Goal: Information Seeking & Learning: Check status

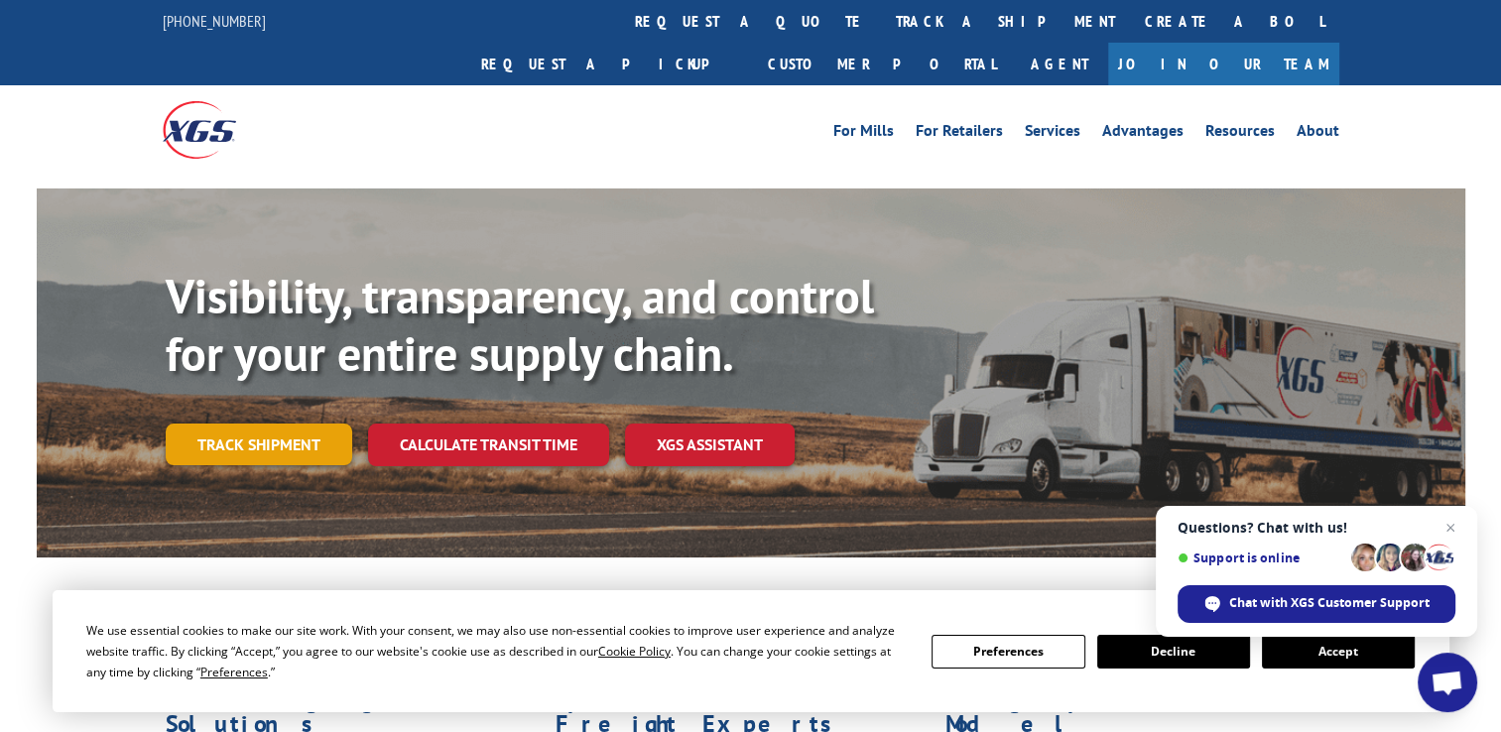
click at [266, 424] on link "Track shipment" at bounding box center [259, 445] width 187 height 42
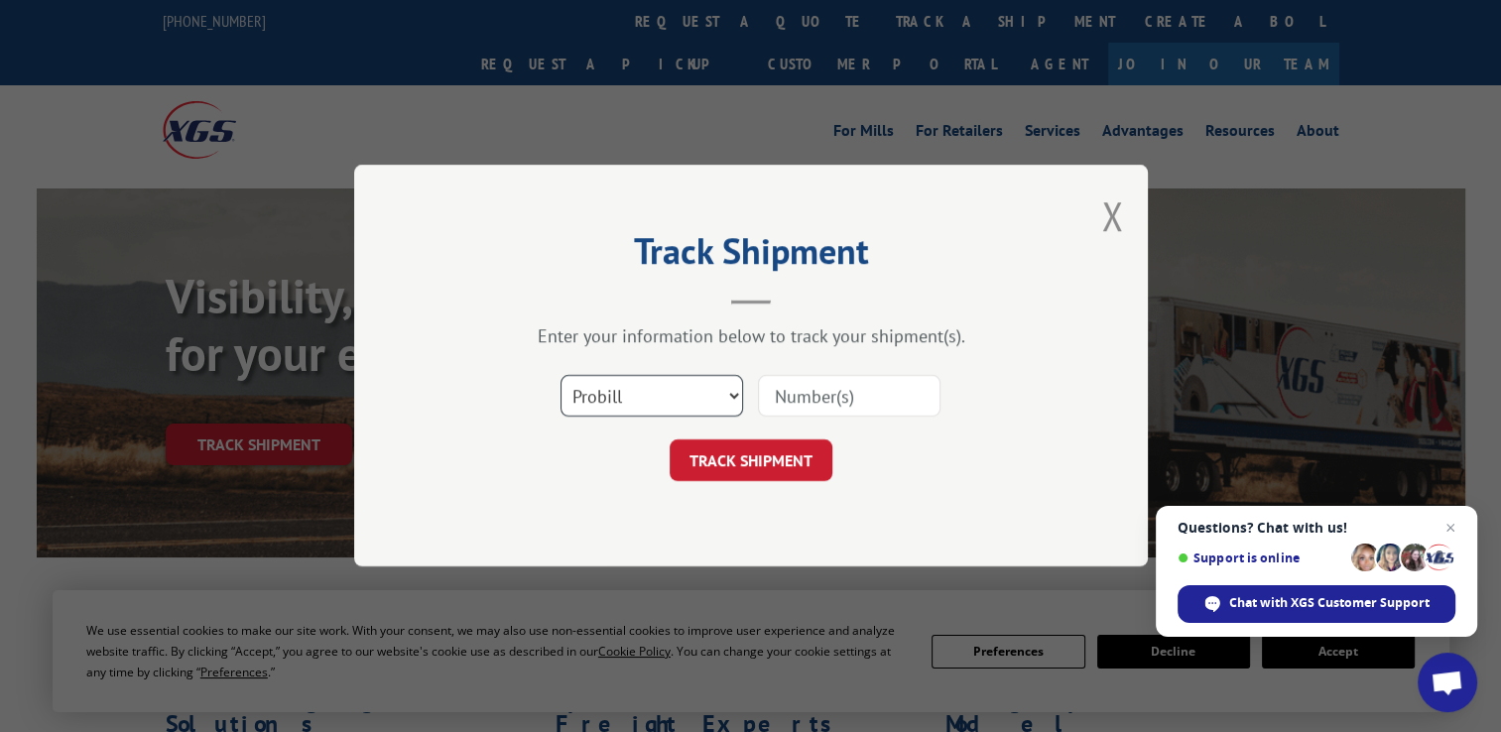
click at [671, 412] on select "Select category... Probill BOL PO" at bounding box center [652, 397] width 183 height 42
select select "bol"
click at [561, 376] on select "Select category... Probill BOL PO" at bounding box center [652, 397] width 183 height 42
click at [812, 404] on input at bounding box center [849, 397] width 183 height 42
type input "CP-030942.A"
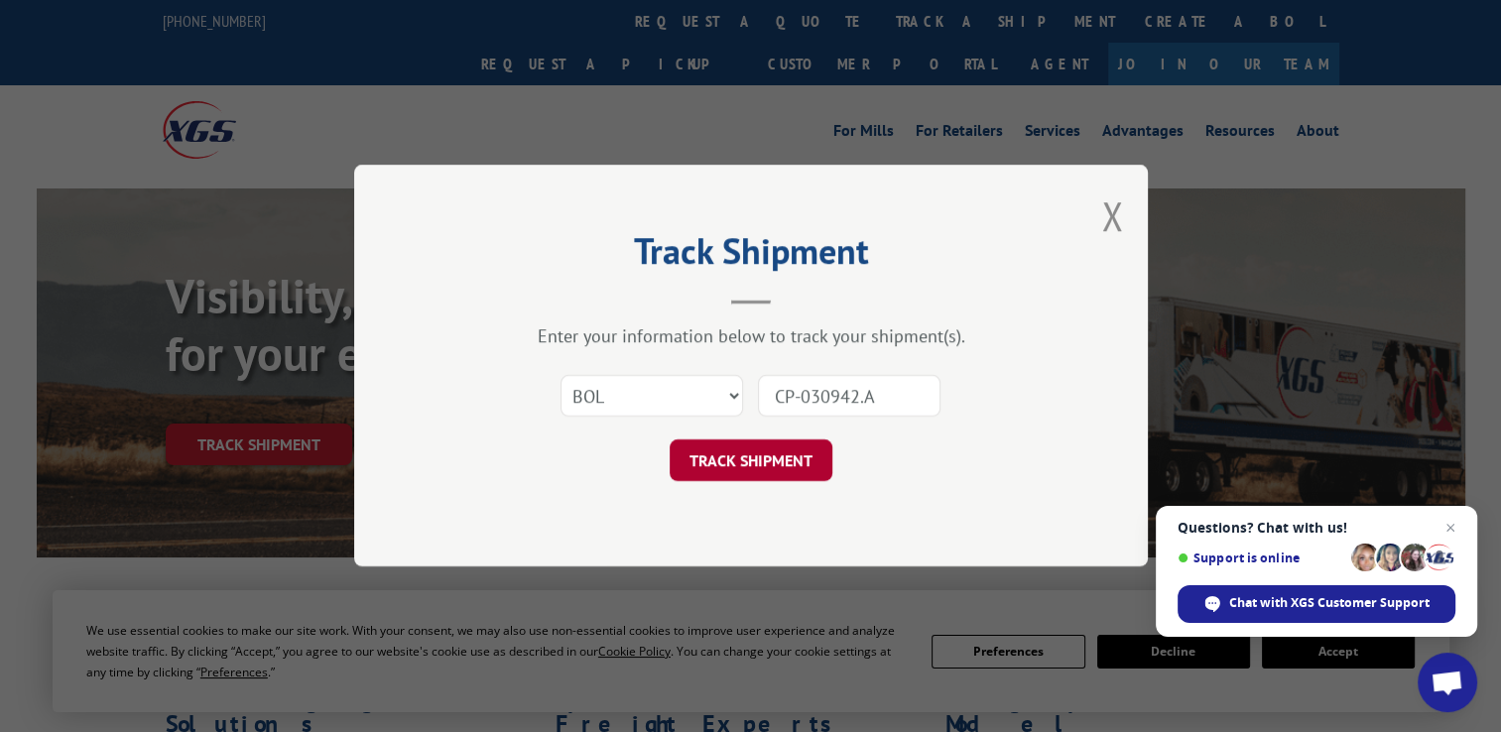
click at [811, 451] on button "TRACK SHIPMENT" at bounding box center [751, 462] width 163 height 42
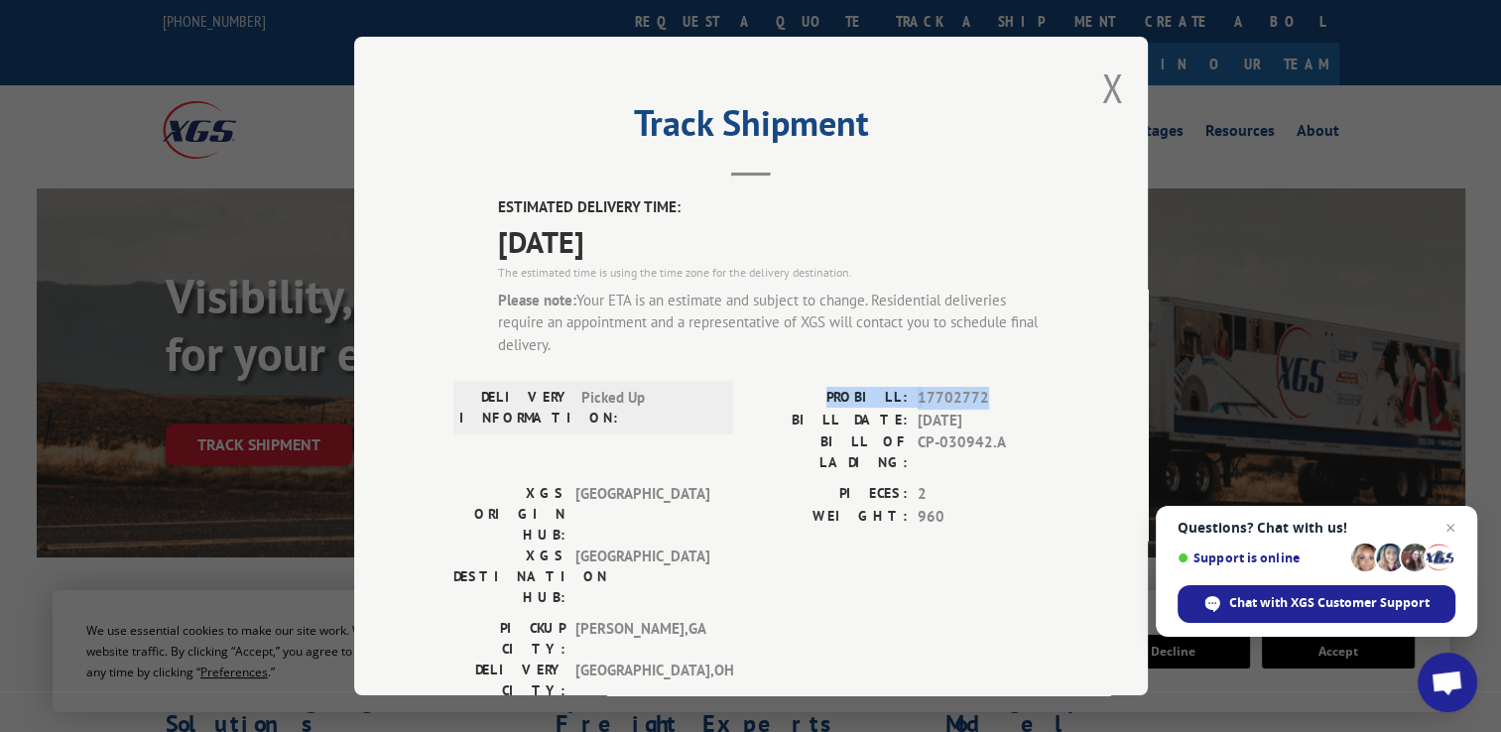
drag, startPoint x: 980, startPoint y: 396, endPoint x: 844, endPoint y: 399, distance: 137.0
click at [844, 399] on div "PROBILL: 17702772" at bounding box center [900, 398] width 298 height 23
drag, startPoint x: 844, startPoint y: 399, endPoint x: 863, endPoint y: 399, distance: 19.8
copy div "PROBILL: 17702772"
drag, startPoint x: 1104, startPoint y: 92, endPoint x: 1019, endPoint y: 50, distance: 94.5
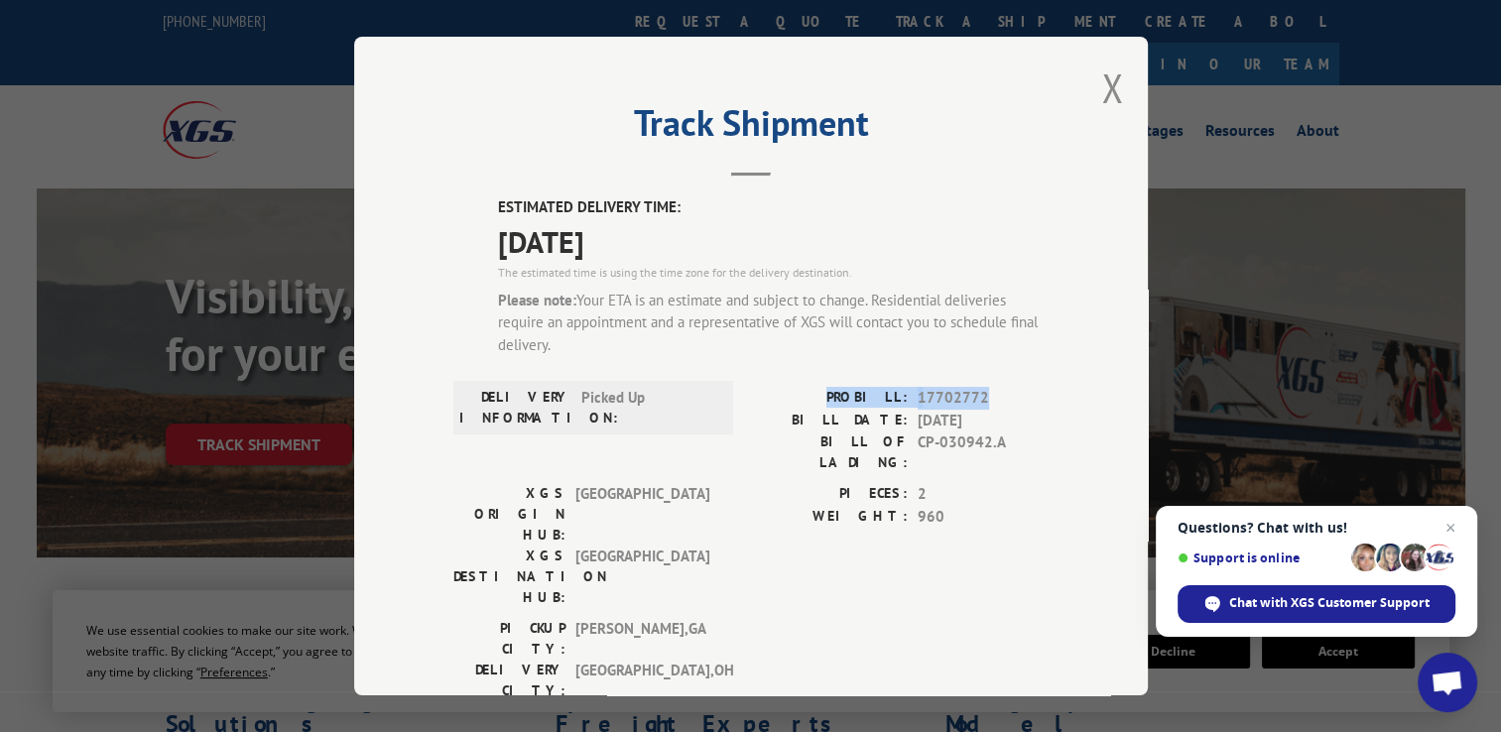
click at [1104, 92] on button "Close modal" at bounding box center [1113, 88] width 22 height 53
